Goal: Task Accomplishment & Management: Manage account settings

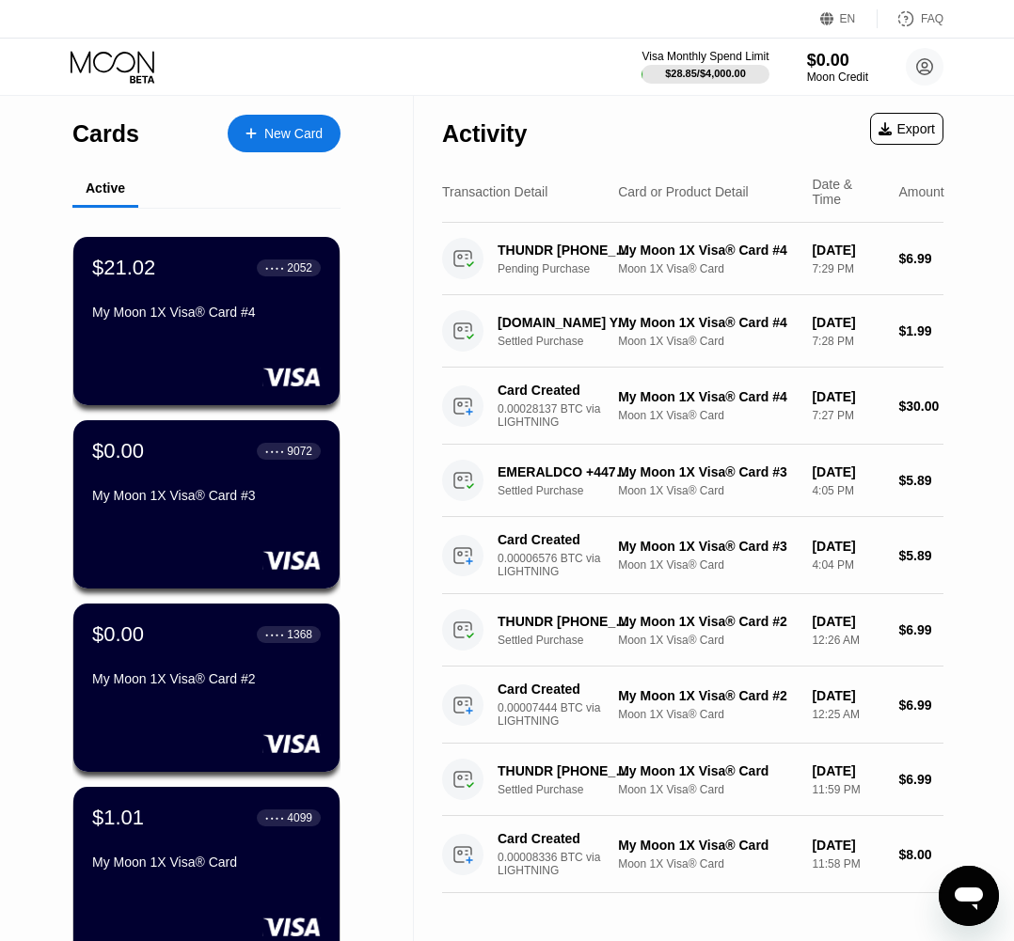
click at [767, 132] on div "Activity Export" at bounding box center [692, 129] width 501 height 66
click at [96, 306] on div "$21.02 ● ● ● ● 2052 My Moon 1X Visa® Card #4" at bounding box center [206, 291] width 230 height 72
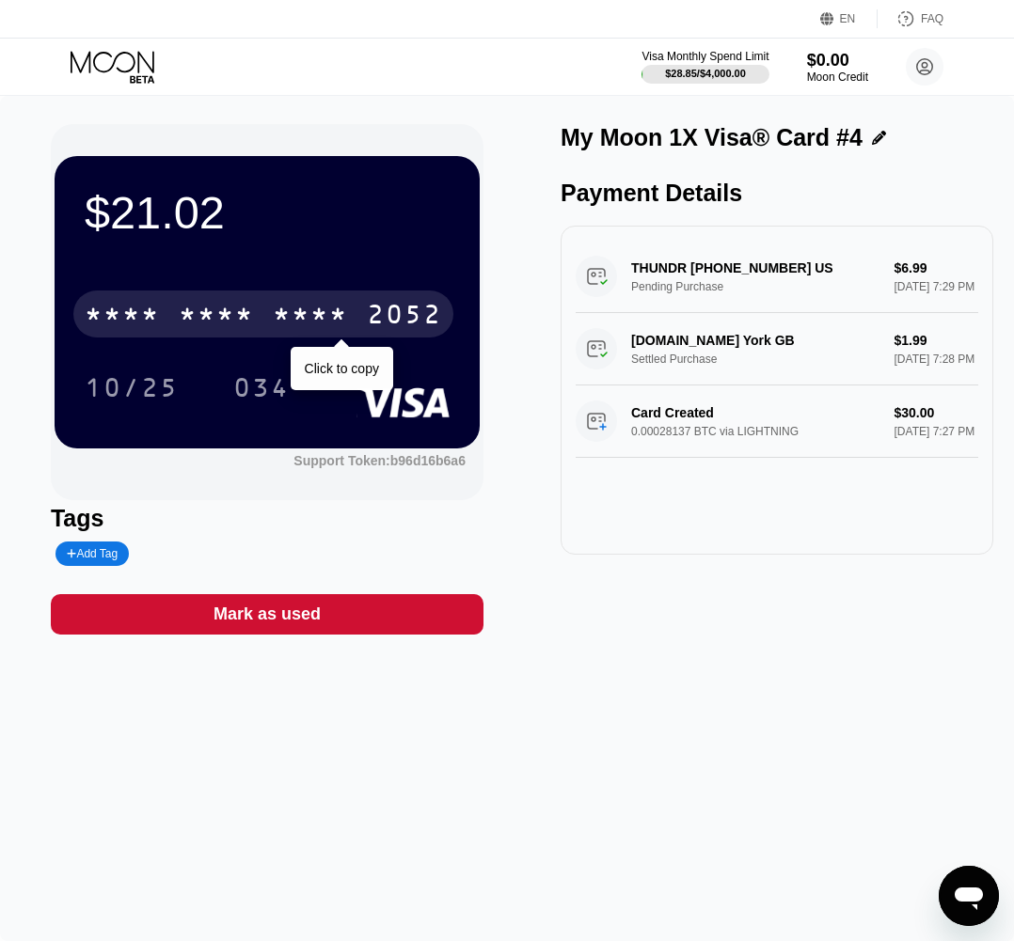
click at [395, 313] on div "2052" at bounding box center [404, 317] width 75 height 30
click at [367, 311] on div "2052" at bounding box center [404, 317] width 75 height 30
